Goal: Task Accomplishment & Management: Use online tool/utility

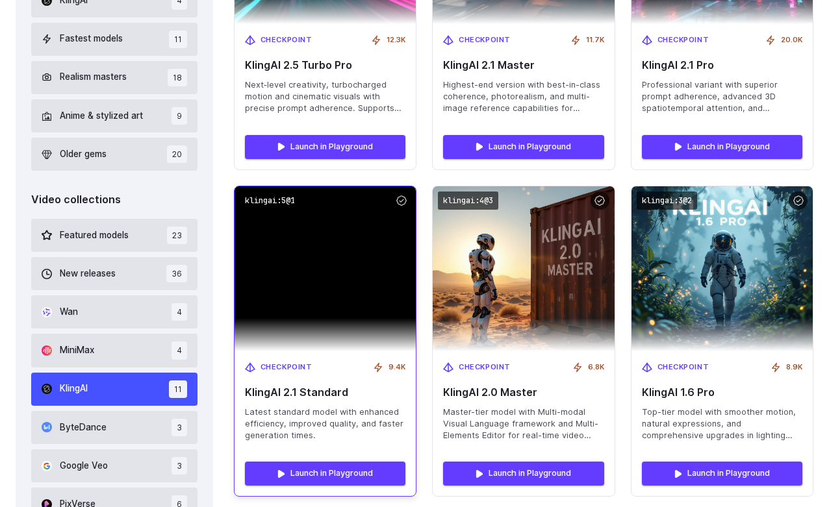
scroll to position [627, 0]
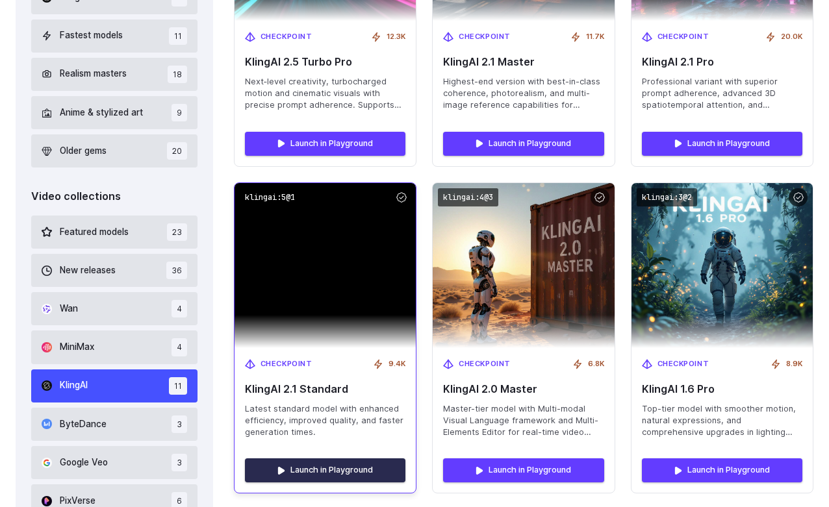
click at [309, 474] on link "Launch in Playground" at bounding box center [325, 470] width 160 height 23
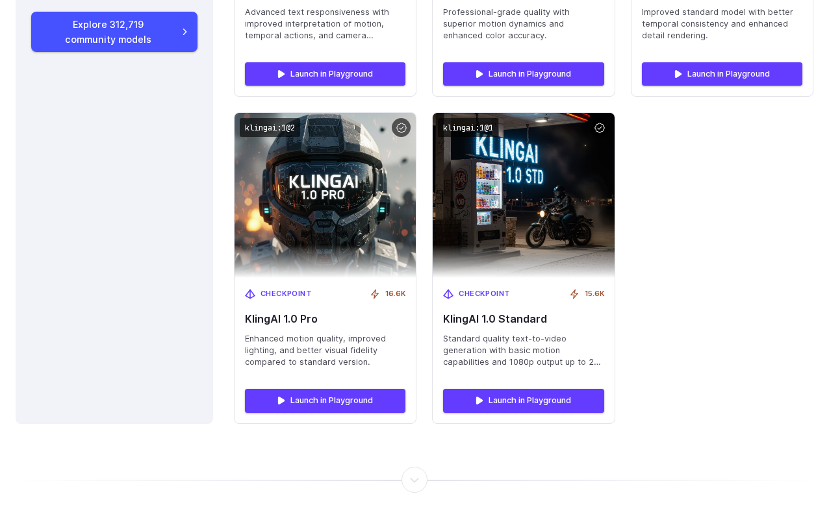
scroll to position [1363, 0]
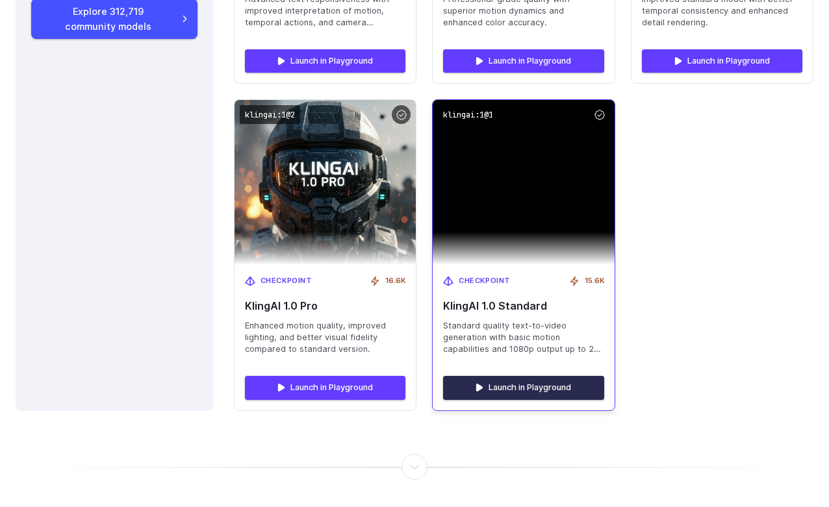
click at [531, 385] on link "Launch in Playground" at bounding box center [523, 387] width 160 height 23
click at [518, 381] on link "Launch in Playground" at bounding box center [523, 387] width 160 height 23
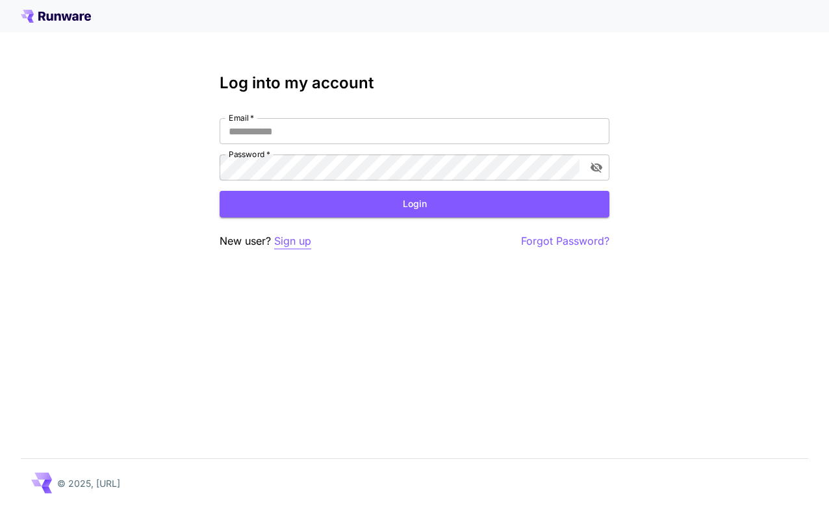
click at [290, 238] on p "Sign up" at bounding box center [292, 241] width 37 height 16
click at [296, 246] on p "Sign up" at bounding box center [292, 241] width 37 height 16
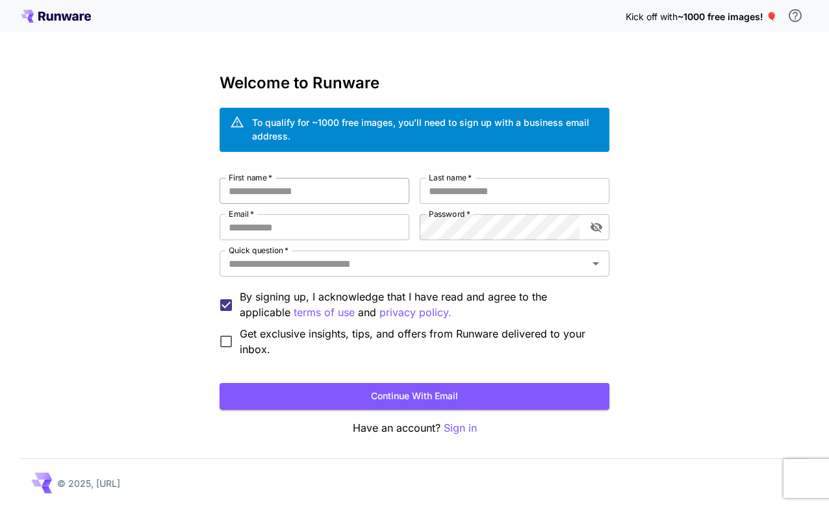
click at [303, 194] on input "First name   *" at bounding box center [315, 191] width 190 height 26
type input "***"
type input "*****"
type input "**********"
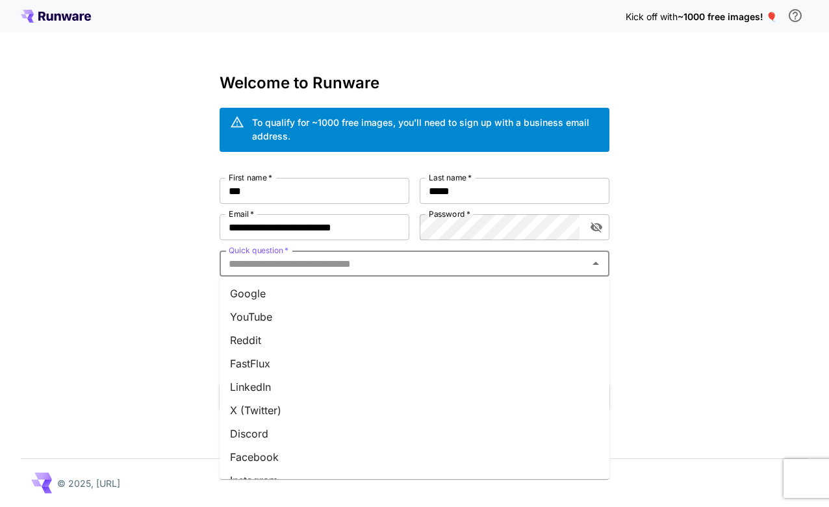
click at [271, 390] on li "LinkedIn" at bounding box center [415, 386] width 390 height 23
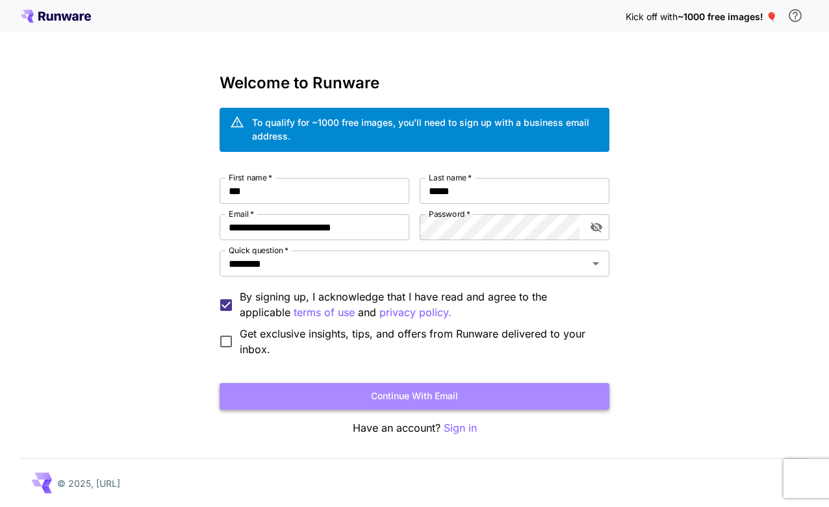
click at [392, 393] on button "Continue with email" at bounding box center [415, 396] width 390 height 27
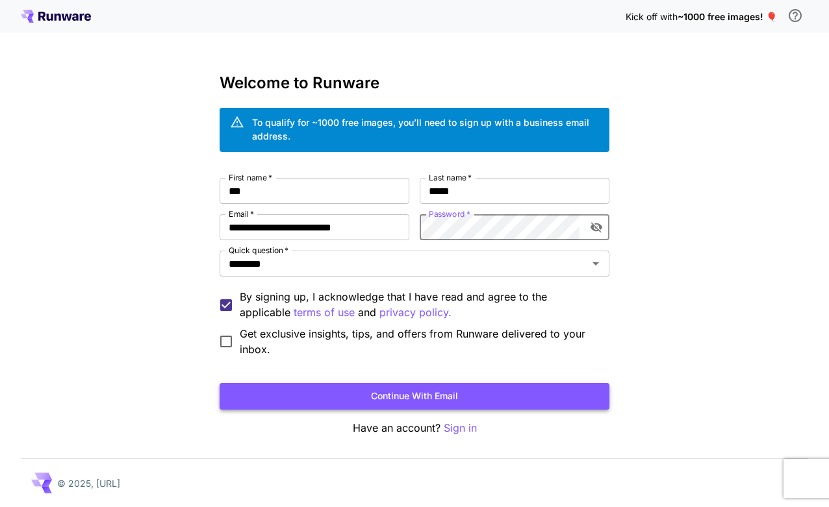
click at [461, 392] on button "Continue with email" at bounding box center [415, 396] width 390 height 27
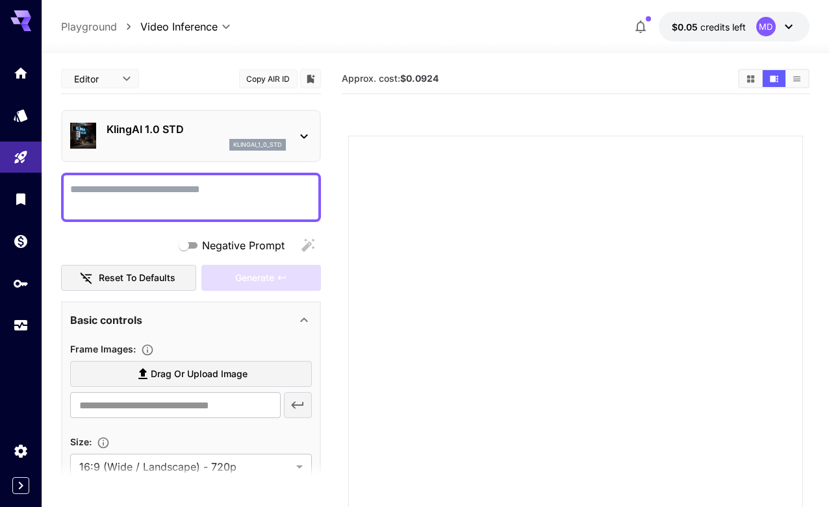
click at [305, 134] on icon at bounding box center [304, 137] width 16 height 16
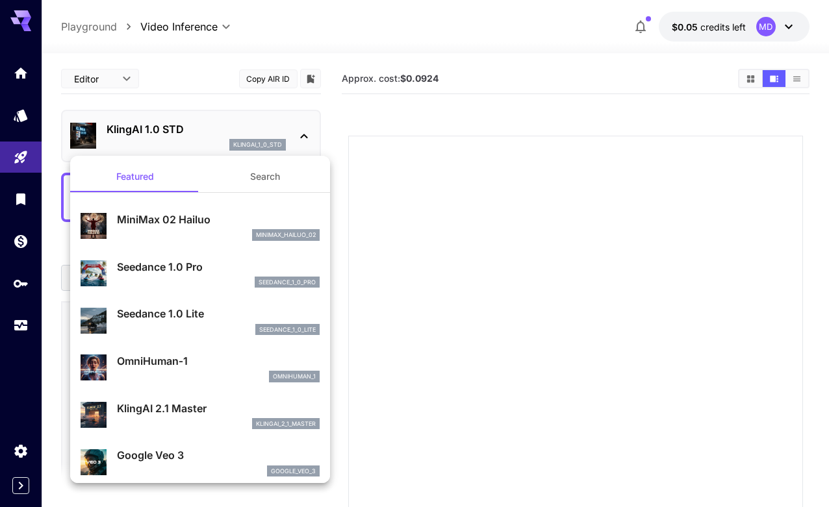
click at [305, 134] on div at bounding box center [414, 253] width 829 height 507
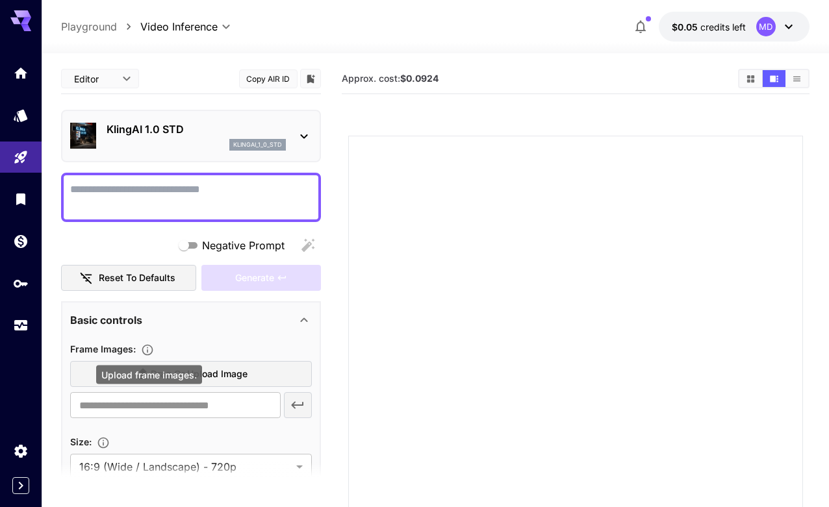
click at [150, 349] on icon "Upload frame images." at bounding box center [147, 350] width 13 height 13
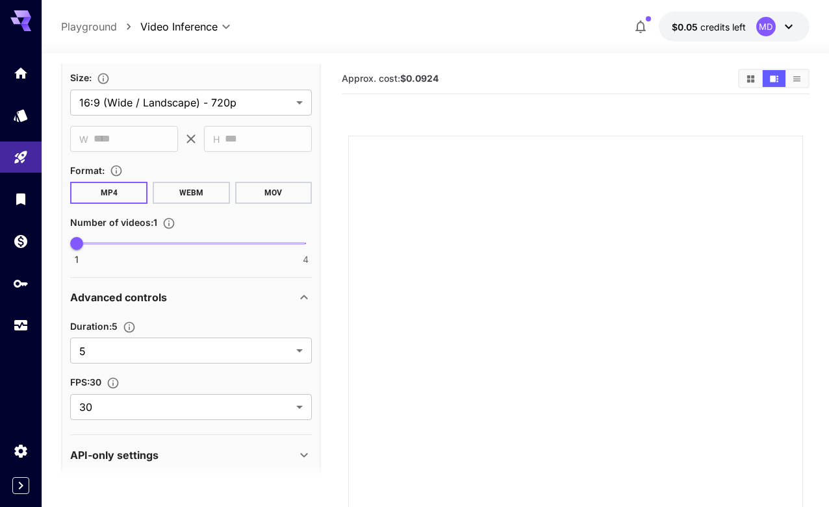
scroll to position [377, 0]
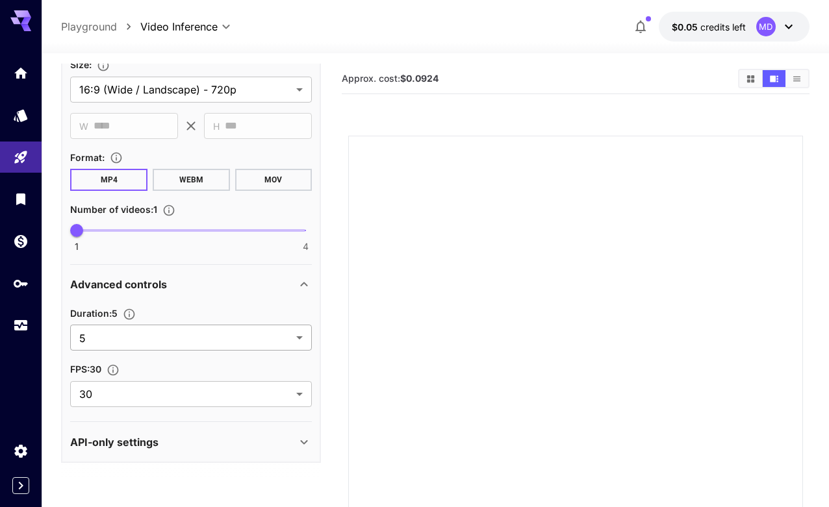
click at [195, 335] on body "**********" at bounding box center [414, 314] width 829 height 629
click at [195, 335] on div at bounding box center [414, 253] width 829 height 507
click at [153, 392] on body "**********" at bounding box center [414, 314] width 829 height 629
click at [153, 392] on div at bounding box center [414, 253] width 829 height 507
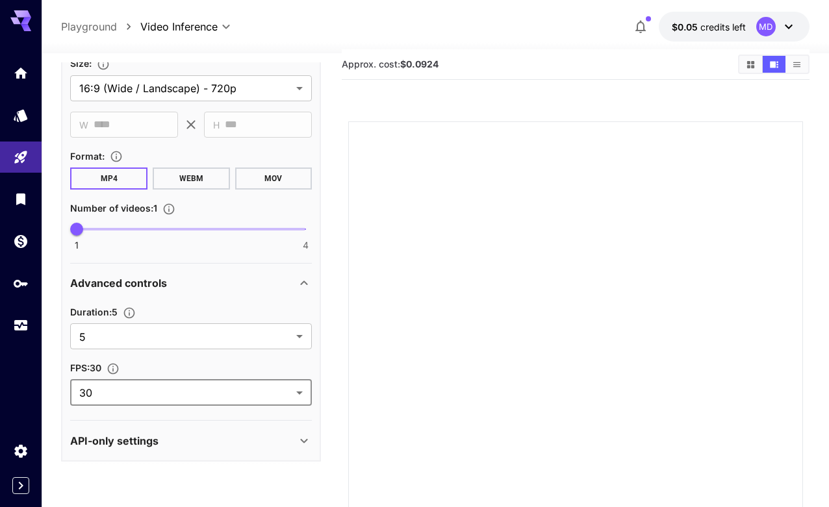
click at [144, 440] on p "API-only settings" at bounding box center [114, 441] width 88 height 16
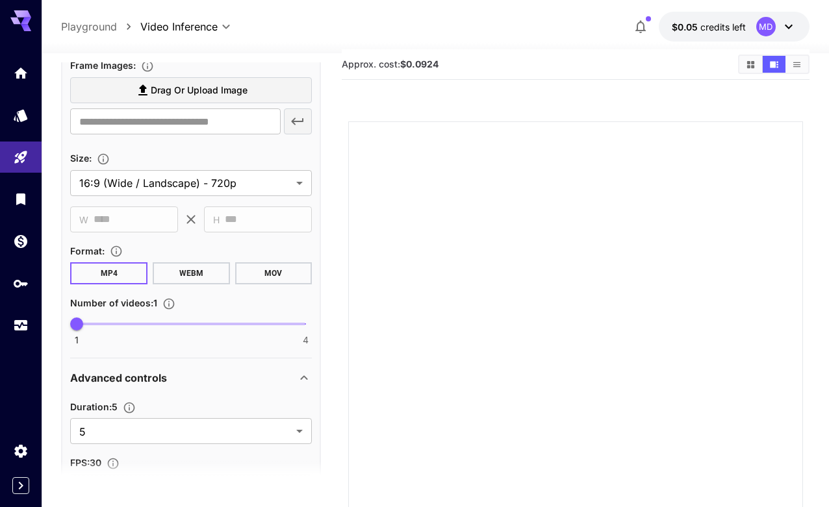
scroll to position [0, 0]
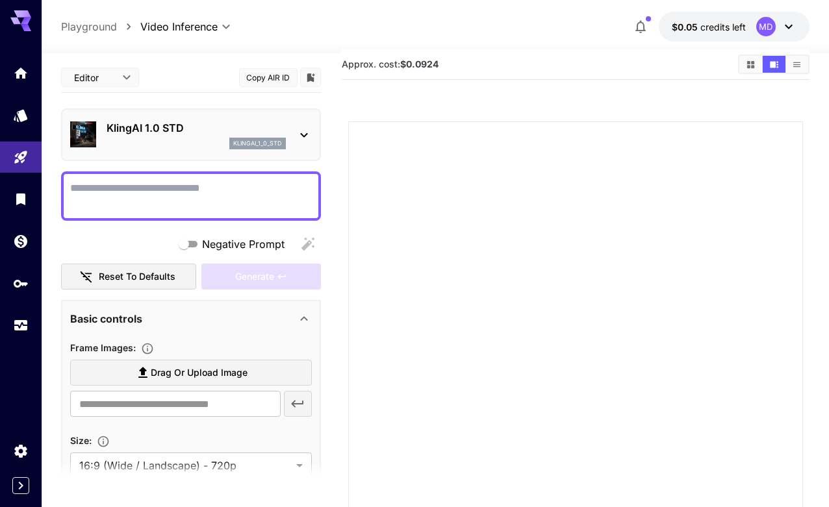
click at [144, 184] on textarea "Negative Prompt" at bounding box center [191, 196] width 242 height 31
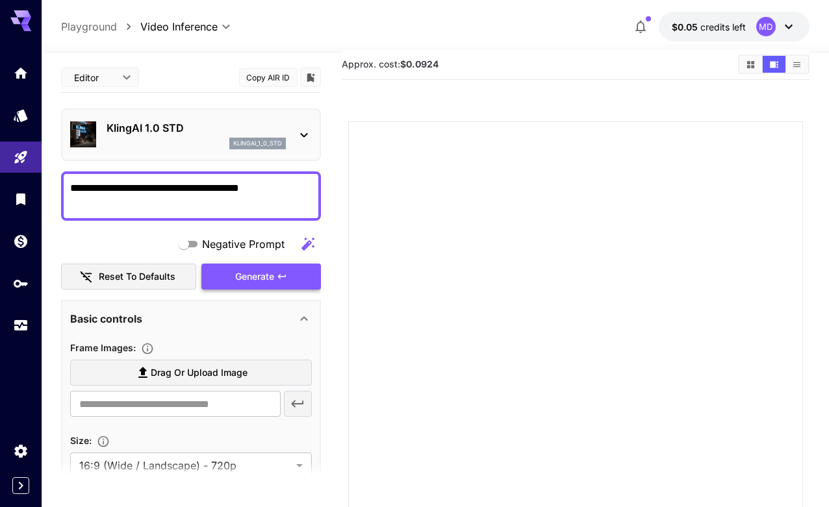
type textarea "**********"
click at [236, 273] on div "Generate" at bounding box center [261, 277] width 120 height 27
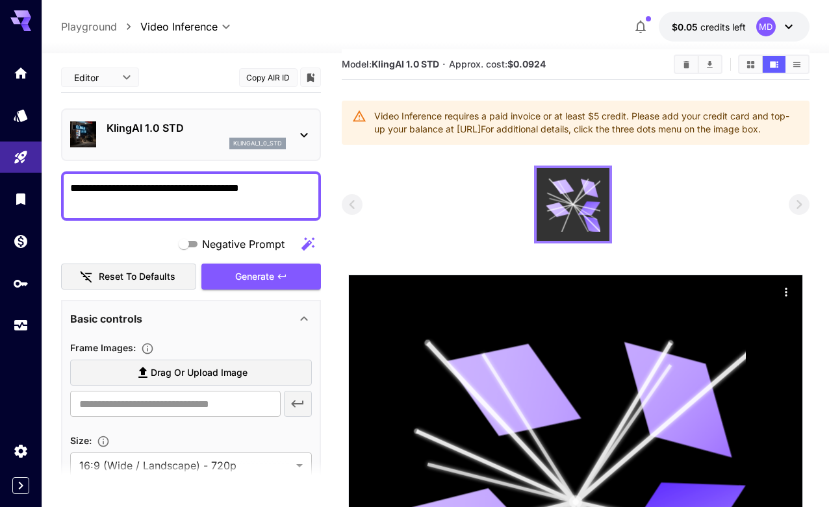
click at [576, 211] on icon at bounding box center [587, 208] width 28 height 6
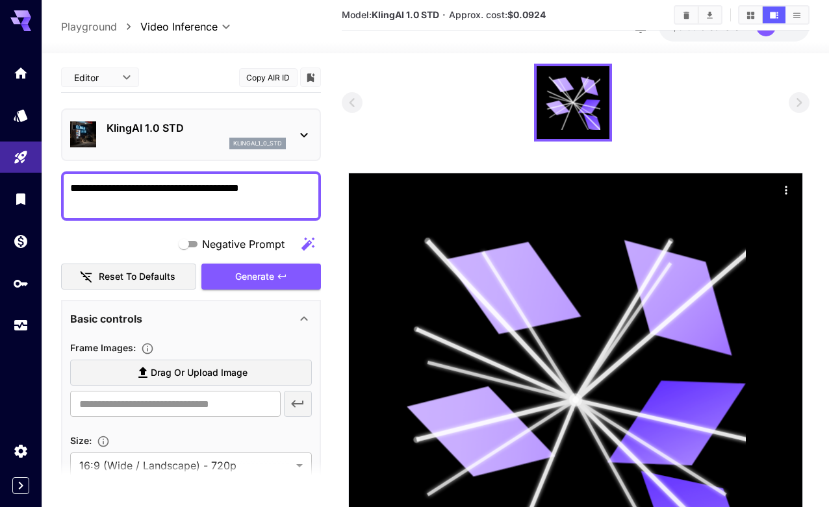
scroll to position [85, 0]
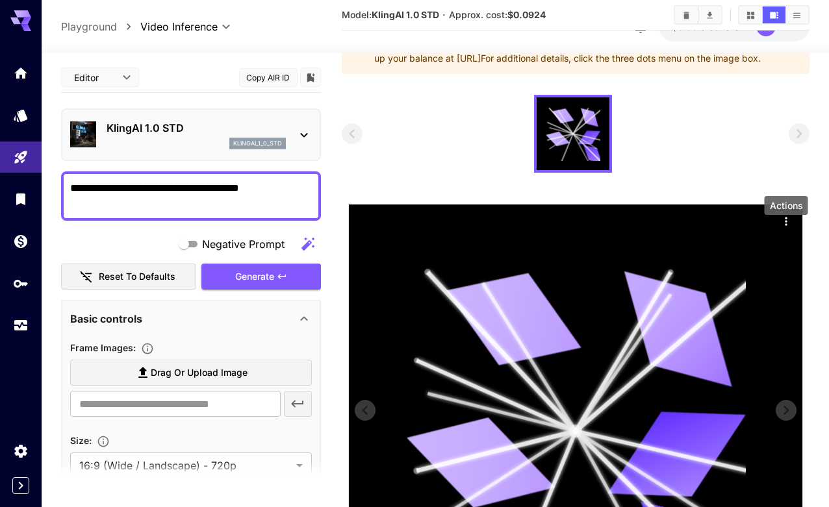
click at [789, 228] on icon "Actions" at bounding box center [786, 221] width 13 height 13
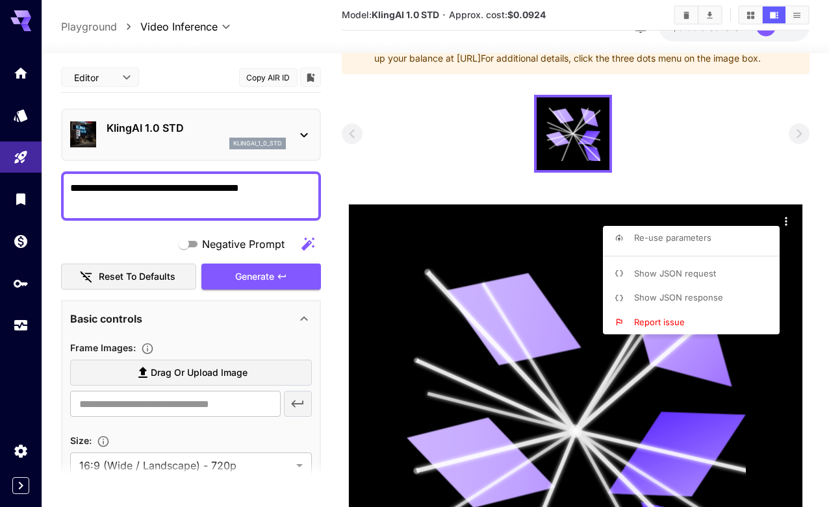
click at [674, 160] on div at bounding box center [414, 253] width 829 height 507
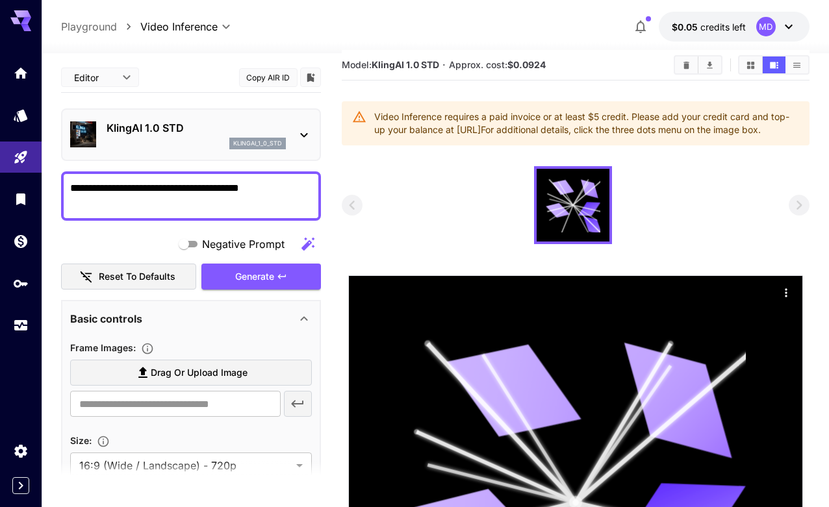
scroll to position [0, 0]
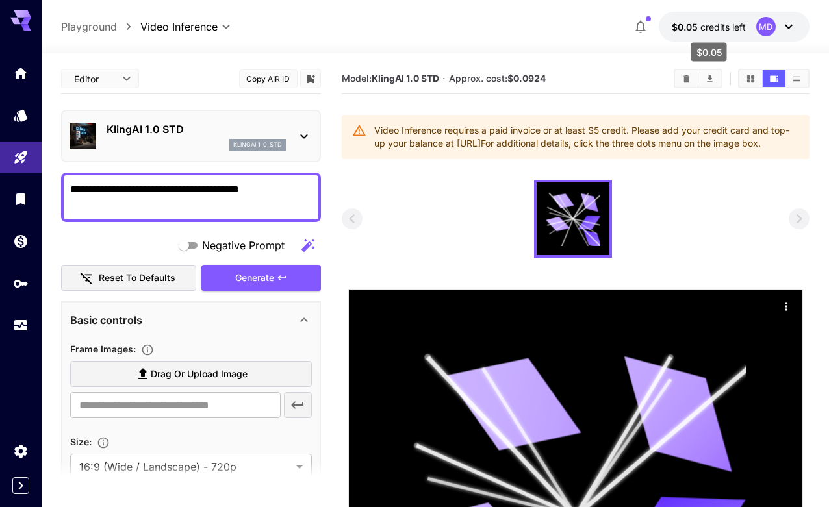
click at [736, 26] on span "credits left" at bounding box center [722, 26] width 45 height 11
